Goal: Task Accomplishment & Management: Use online tool/utility

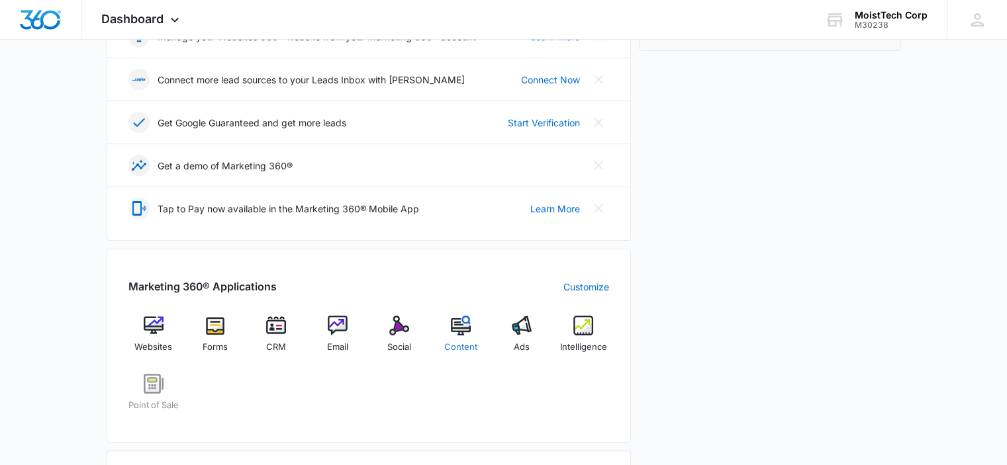
scroll to position [397, 0]
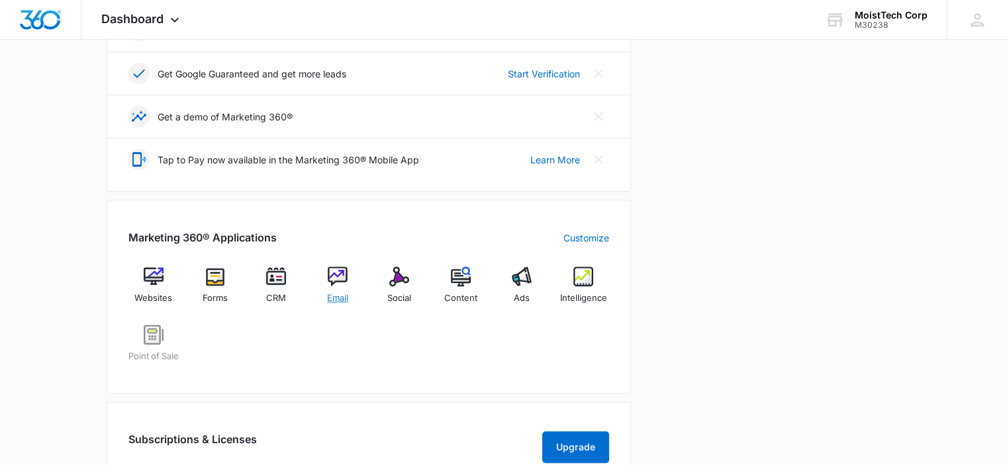
click at [334, 300] on span "Email" at bounding box center [337, 298] width 21 height 13
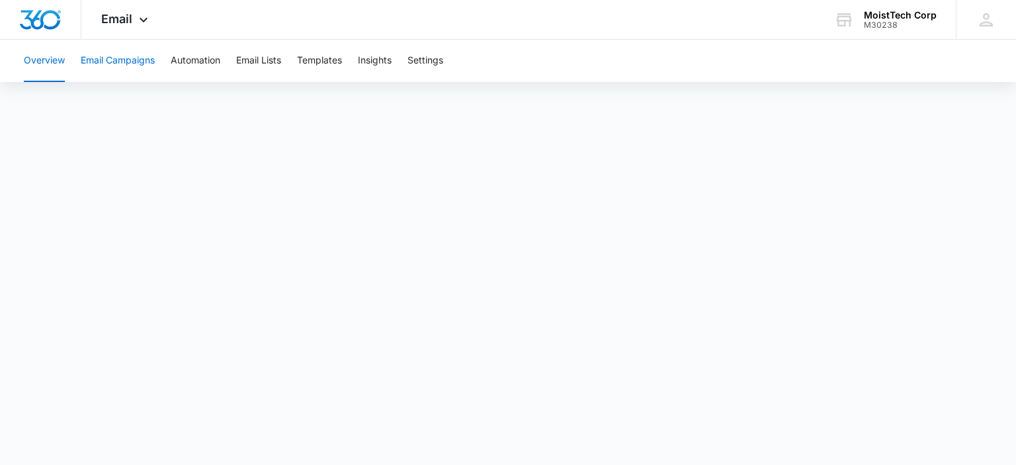
click at [108, 63] on button "Email Campaigns" at bounding box center [118, 61] width 74 height 42
